Goal: Complete application form

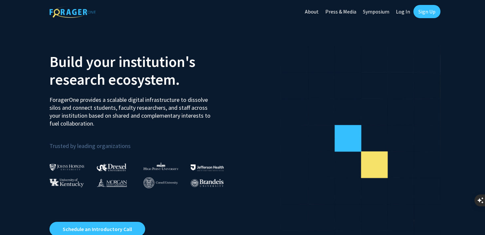
scroll to position [433, 0]
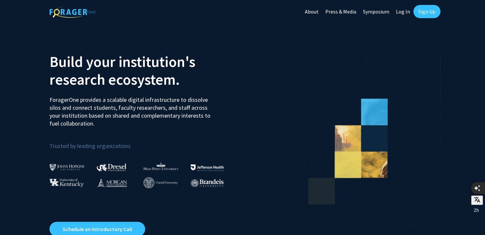
click at [402, 12] on link "Log In" at bounding box center [402, 11] width 21 height 23
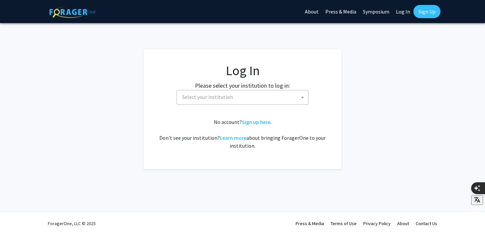
click at [253, 99] on span "Select your institution" at bounding box center [243, 97] width 129 height 14
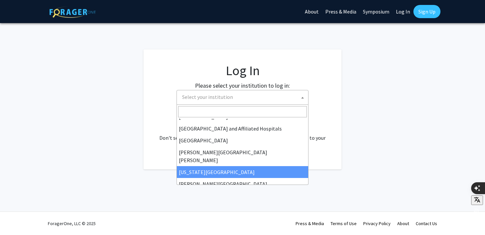
scroll to position [97, 0]
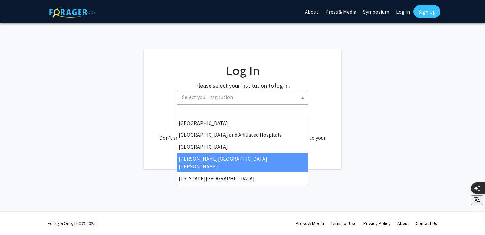
select select "1"
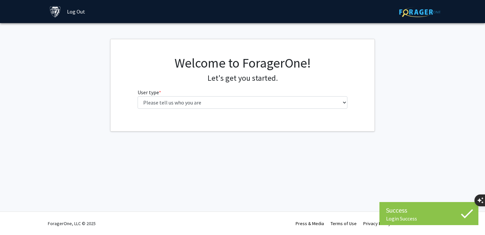
scroll to position [433, 0]
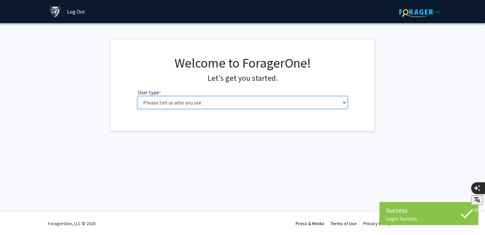
click at [263, 102] on select "Please tell us who you are Undergraduate Student Master's Student Doctoral Cand…" at bounding box center [242, 102] width 210 height 13
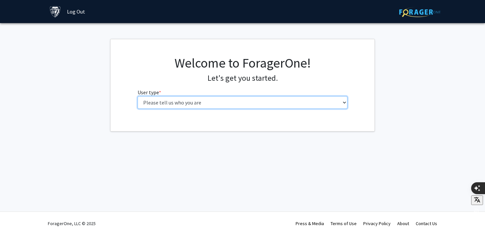
select select "1: undergrad"
click at [137, 96] on select "Please tell us who you are Undergraduate Student Master's Student Doctoral Cand…" at bounding box center [242, 102] width 210 height 13
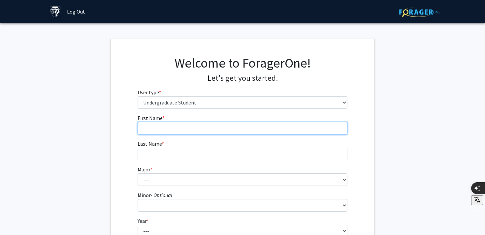
click at [214, 129] on input "First Name * required" at bounding box center [242, 128] width 210 height 13
type input "Minghao"
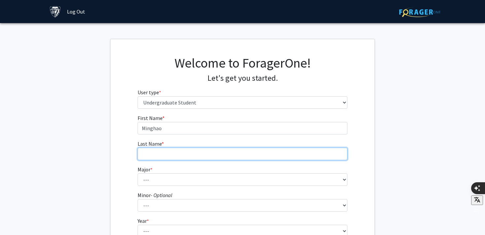
type input "Ma"
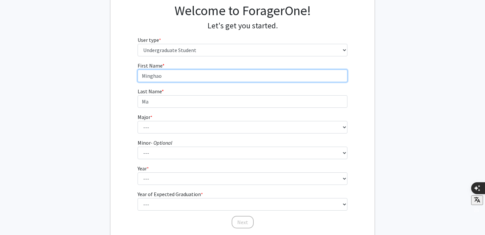
scroll to position [53, 0]
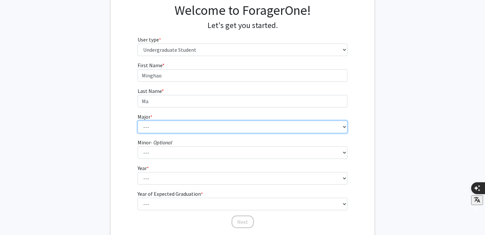
click at [191, 126] on select "--- Africana Studies Anthropology Applied Mathematics & Statistics Archaeology …" at bounding box center [242, 127] width 210 height 13
select select "45: 58"
click at [137, 121] on select "--- Africana Studies Anthropology Applied Mathematics & Statistics Archaeology …" at bounding box center [242, 127] width 210 height 13
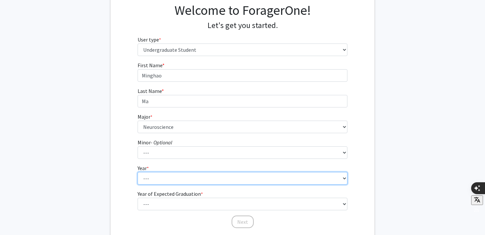
click at [173, 174] on select "--- First-year Sophomore Junior Senior Postbaccalaureate Certificate" at bounding box center [242, 178] width 210 height 13
select select "2: sophomore"
click at [137, 172] on select "--- First-year Sophomore Junior Senior Postbaccalaureate Certificate" at bounding box center [242, 178] width 210 height 13
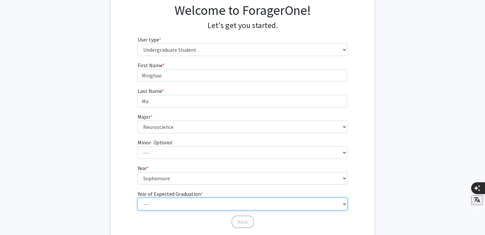
click at [174, 204] on select "--- 2025 2026 2027 2028 2029 2030 2031 2032 2033 2034" at bounding box center [242, 204] width 210 height 13
select select "4: 2028"
click at [137, 198] on select "--- 2025 2026 2027 2028 2029 2030 2031 2032 2033 2034" at bounding box center [242, 204] width 210 height 13
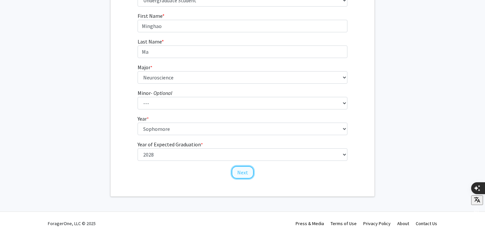
click at [242, 175] on button "Next" at bounding box center [242, 172] width 22 height 13
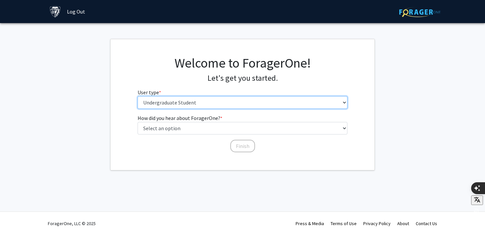
click at [230, 107] on select "Please tell us who you are Undergraduate Student Master's Student Doctoral Cand…" at bounding box center [242, 102] width 210 height 13
click at [137, 96] on select "Please tell us who you are Undergraduate Student Master's Student Doctoral Cand…" at bounding box center [242, 102] width 210 height 13
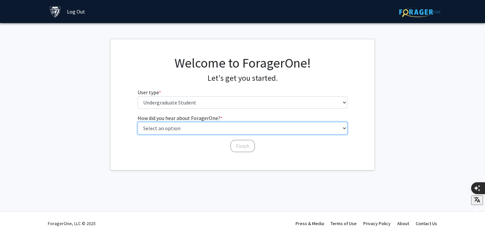
click at [234, 130] on select "Select an option Peer/student recommendation Faculty/staff recommendation Unive…" at bounding box center [242, 128] width 210 height 13
select select "5: other"
click at [137, 122] on select "Select an option Peer/student recommendation Faculty/staff recommendation Unive…" at bounding box center [242, 128] width 210 height 13
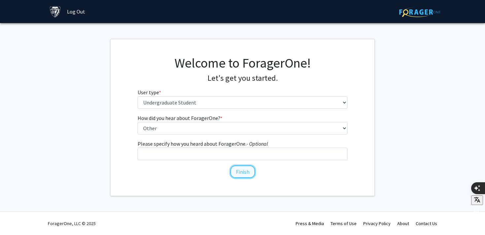
click at [239, 173] on button "Finish" at bounding box center [242, 171] width 25 height 13
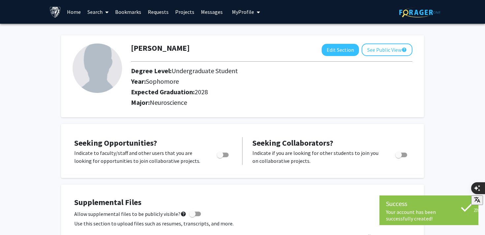
click at [91, 13] on link "Search" at bounding box center [98, 11] width 28 height 23
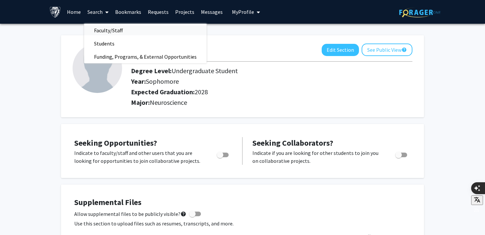
click at [105, 34] on span "Faculty/Staff" at bounding box center [108, 30] width 48 height 13
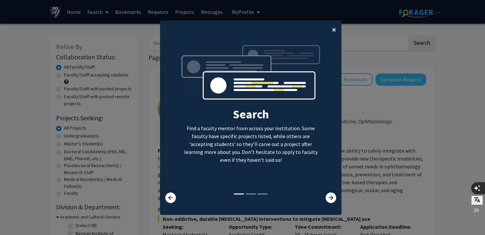
click at [336, 33] on button "×" at bounding box center [333, 29] width 15 height 18
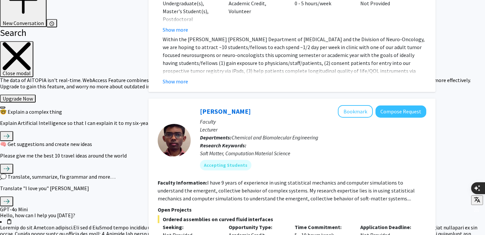
scroll to position [776, 0]
